Goal: Find specific page/section: Find specific page/section

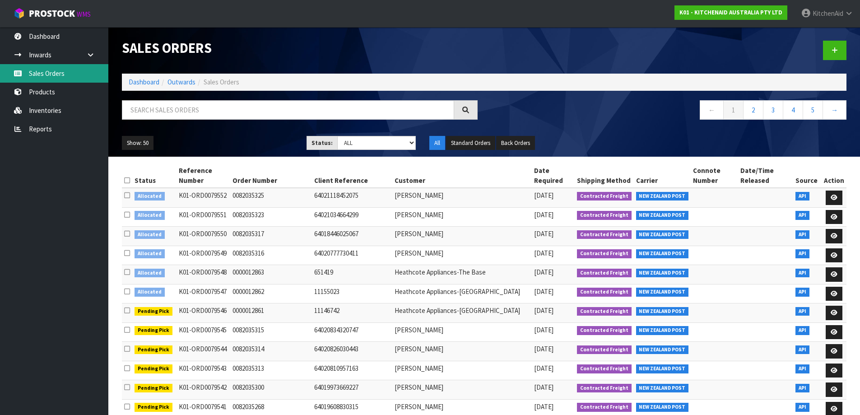
click at [27, 78] on link "Sales Orders" at bounding box center [54, 73] width 108 height 19
click at [359, 279] on td "651419" at bounding box center [352, 274] width 80 height 19
click at [45, 74] on link "Sales Orders" at bounding box center [54, 73] width 108 height 19
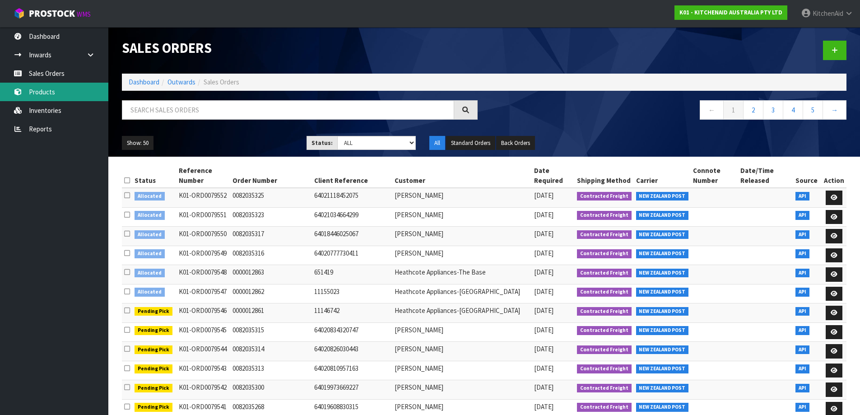
click at [38, 96] on link "Products" at bounding box center [54, 92] width 108 height 19
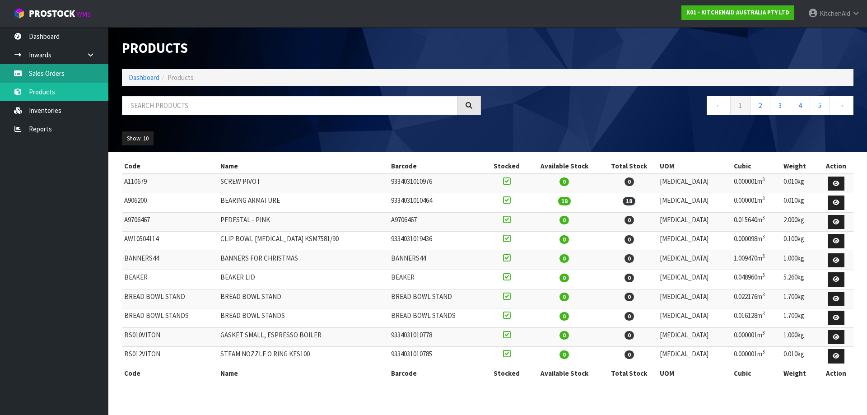
click at [42, 79] on link "Sales Orders" at bounding box center [54, 73] width 108 height 19
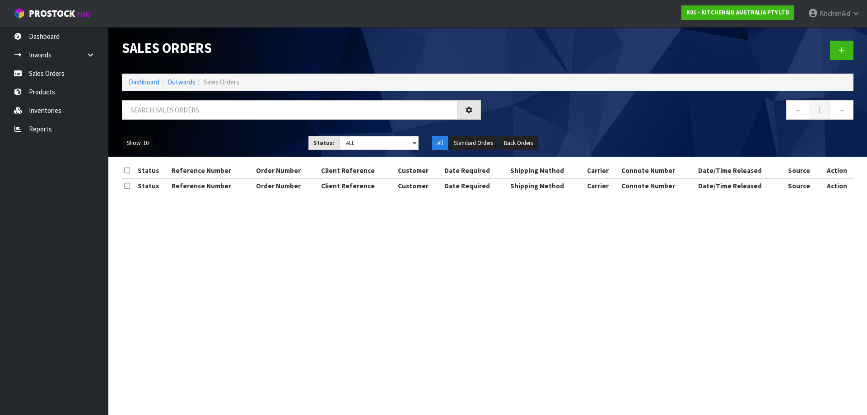
click at [141, 142] on button "Show: 10" at bounding box center [138, 143] width 32 height 14
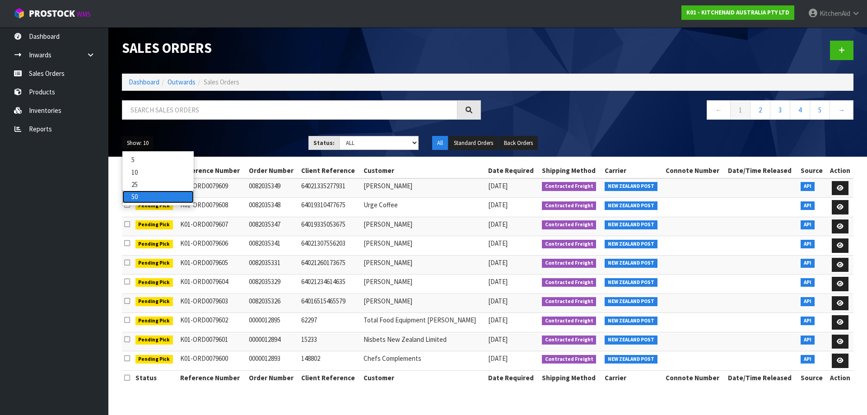
click at [148, 194] on link "50" at bounding box center [157, 196] width 71 height 12
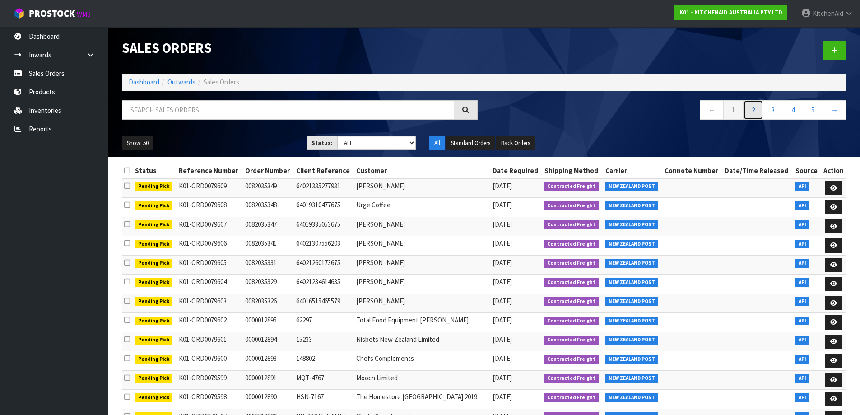
click at [755, 108] on link "2" at bounding box center [753, 109] width 20 height 19
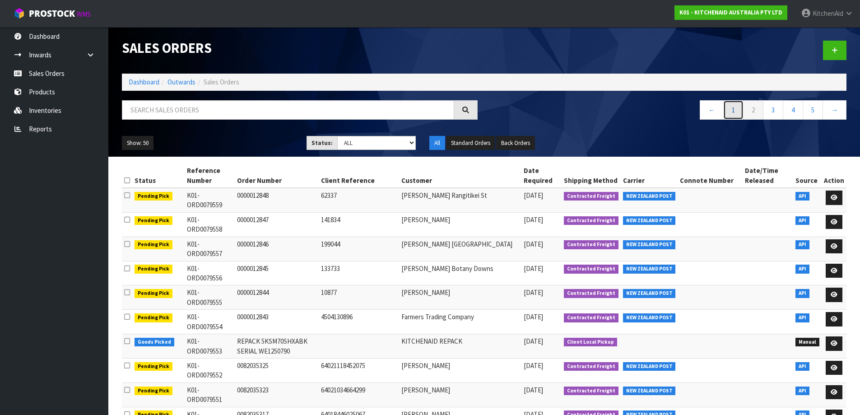
click at [730, 112] on link "1" at bounding box center [733, 109] width 20 height 19
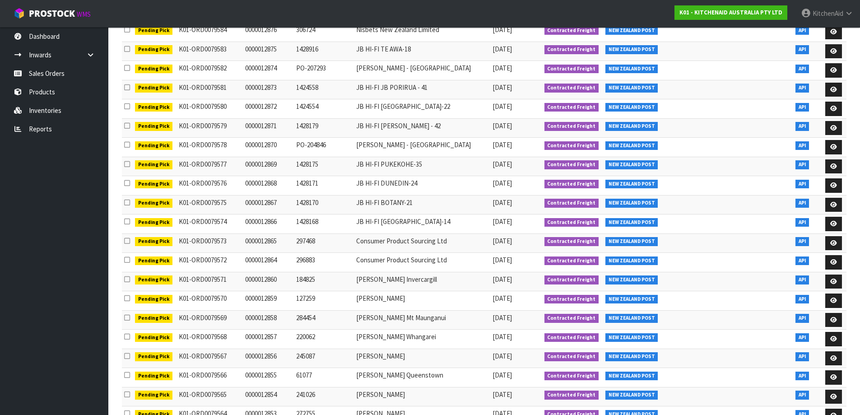
scroll to position [753, 0]
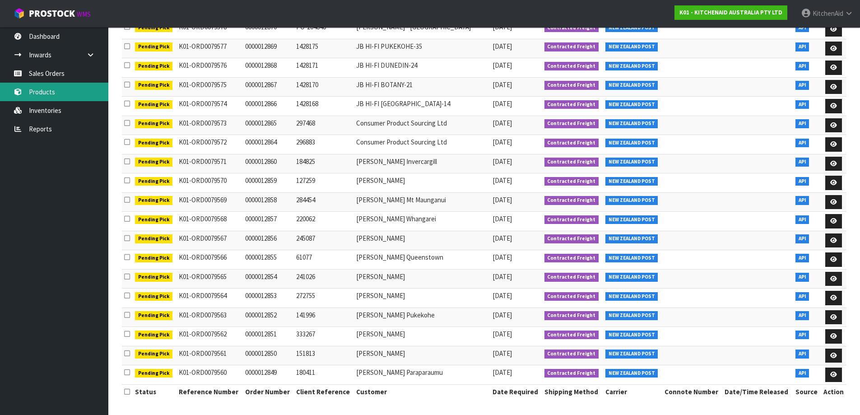
click at [47, 94] on link "Products" at bounding box center [54, 92] width 108 height 19
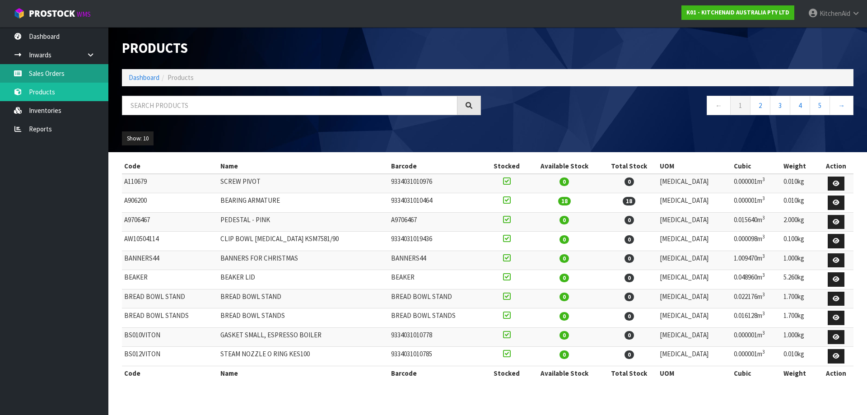
click at [70, 68] on link "Sales Orders" at bounding box center [54, 73] width 108 height 19
